Goal: Task Accomplishment & Management: Manage account settings

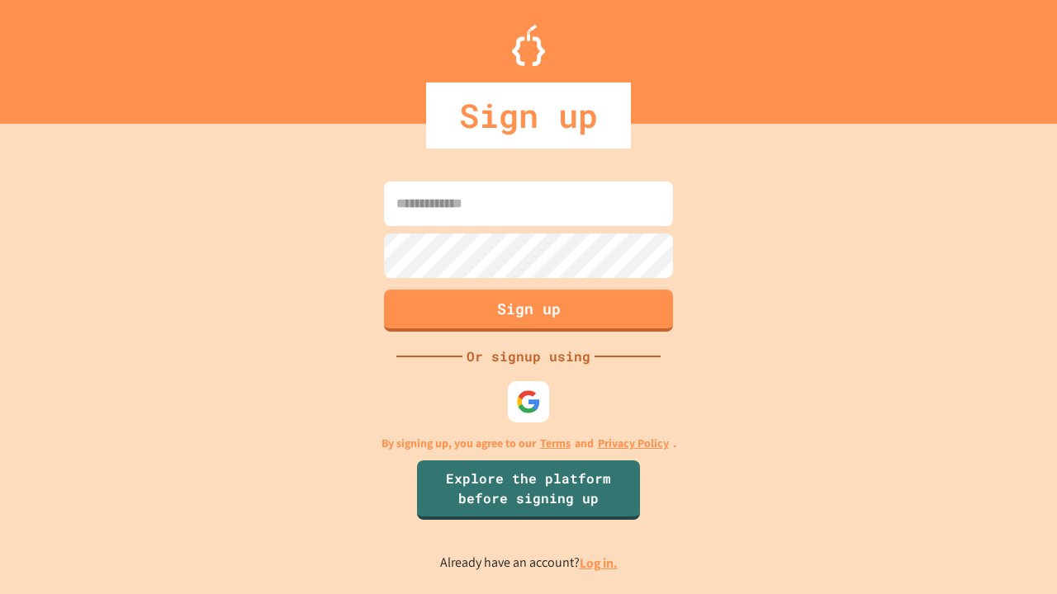
click at [599, 563] on link "Log in." at bounding box center [599, 563] width 38 height 17
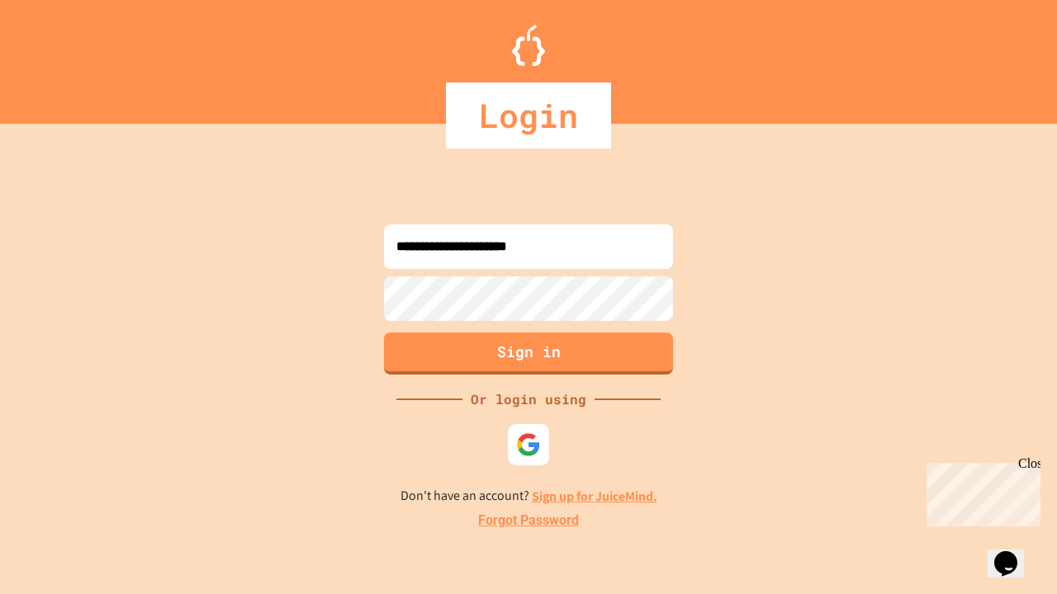
type input "**********"
